Goal: Find specific page/section: Find specific page/section

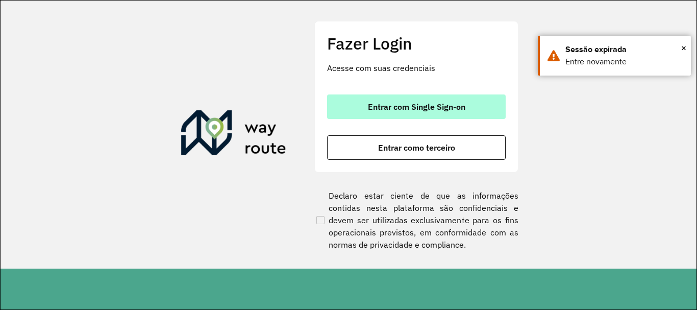
click at [373, 113] on button "Entrar com Single Sign-on" at bounding box center [416, 106] width 179 height 24
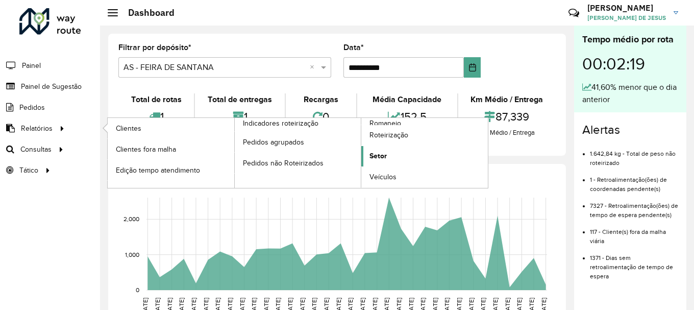
click at [385, 154] on span "Setor" at bounding box center [377, 155] width 17 height 11
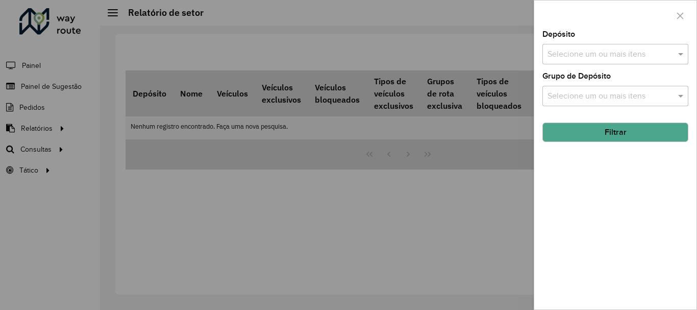
click at [99, 135] on div at bounding box center [348, 155] width 697 height 310
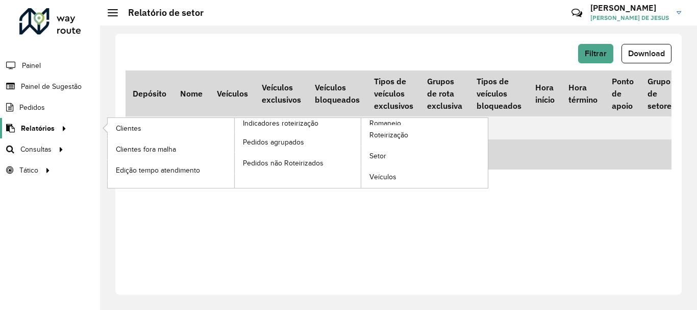
click at [55, 128] on div at bounding box center [62, 128] width 15 height 11
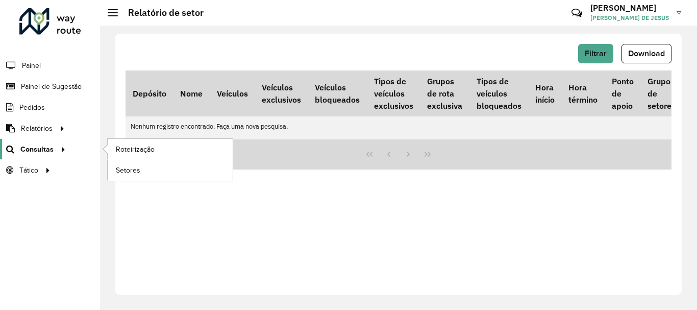
click at [41, 158] on link "Consultas" at bounding box center [34, 149] width 69 height 20
click at [122, 173] on span "Setores" at bounding box center [128, 170] width 25 height 11
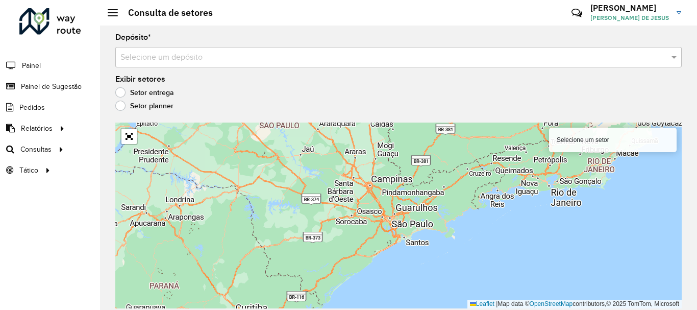
click at [171, 63] on div "Selecione um depósito" at bounding box center [398, 57] width 566 height 20
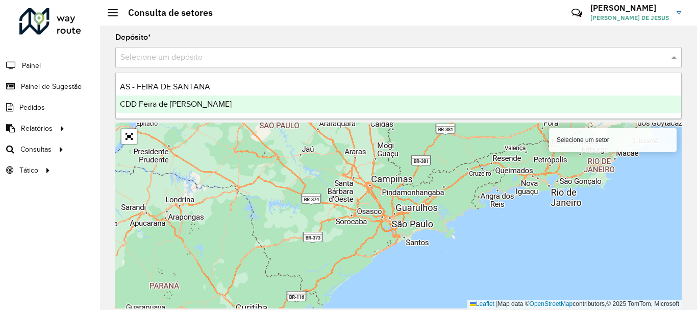
click at [167, 102] on span "CDD Feira de [PERSON_NAME]" at bounding box center [176, 103] width 112 height 9
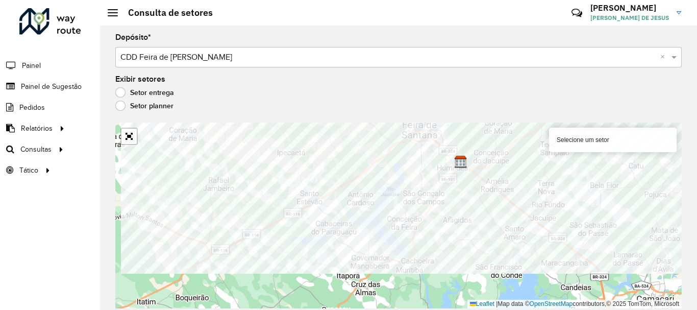
click at [373, 120] on div "Depósito * Selecione um depósito × CDD Feira de Santana × Exibir setores Setor …" at bounding box center [398, 168] width 597 height 284
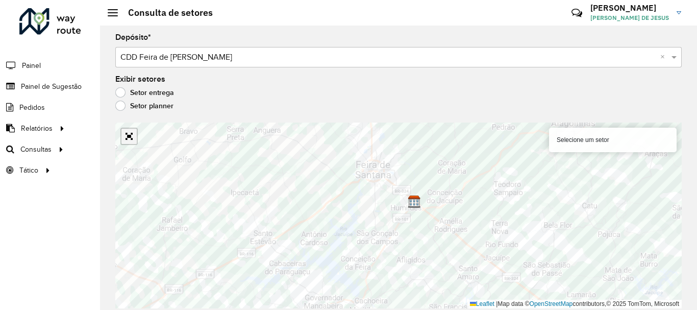
click at [132, 142] on link "Abrir mapa em tela cheia" at bounding box center [128, 136] width 15 height 15
